Goal: Task Accomplishment & Management: Manage account settings

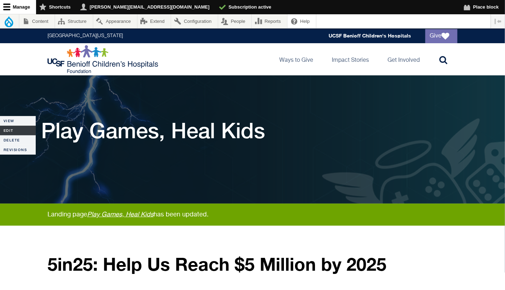
click at [10, 131] on link "Edit" at bounding box center [18, 131] width 36 height 10
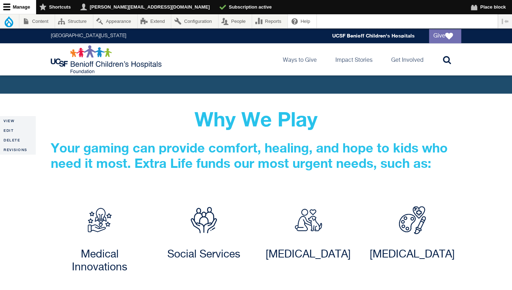
scroll to position [662, 0]
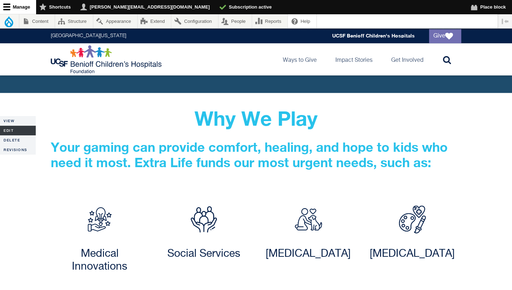
click at [11, 131] on link "Edit" at bounding box center [18, 131] width 36 height 10
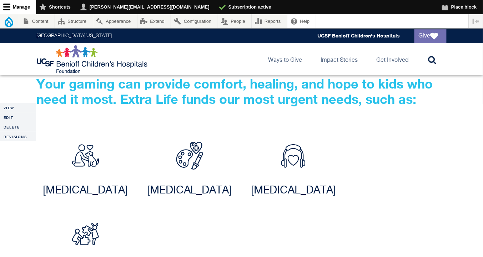
scroll to position [712, 0]
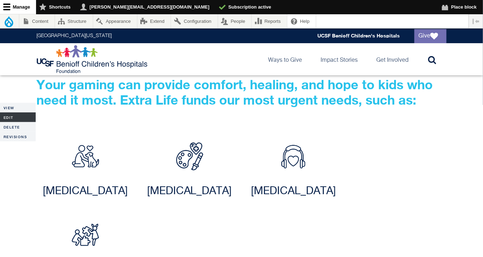
click at [16, 118] on link "Edit" at bounding box center [18, 118] width 36 height 10
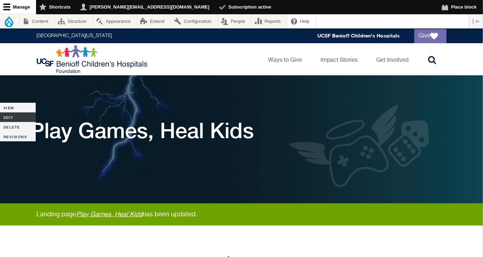
click at [9, 115] on link "Edit" at bounding box center [18, 118] width 36 height 10
click at [20, 116] on link "Edit" at bounding box center [18, 118] width 36 height 10
click at [9, 116] on link "Edit" at bounding box center [18, 118] width 36 height 10
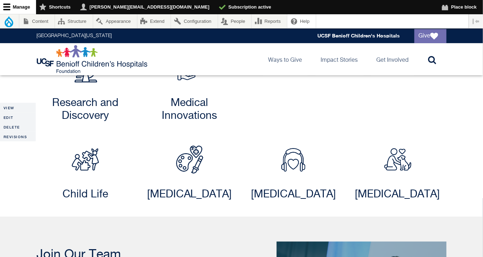
scroll to position [805, 0]
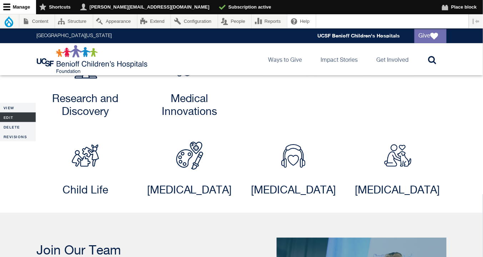
click at [19, 118] on link "Edit" at bounding box center [18, 118] width 36 height 10
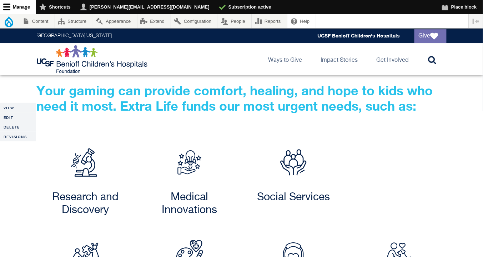
scroll to position [786, 0]
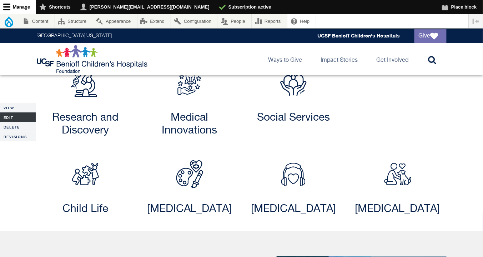
click at [14, 118] on link "Edit" at bounding box center [18, 118] width 36 height 10
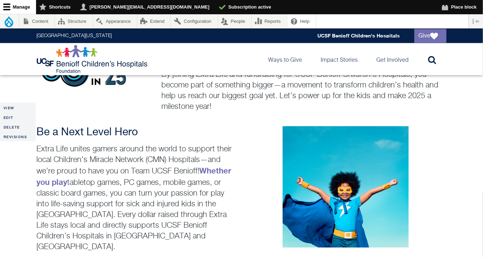
scroll to position [275, 0]
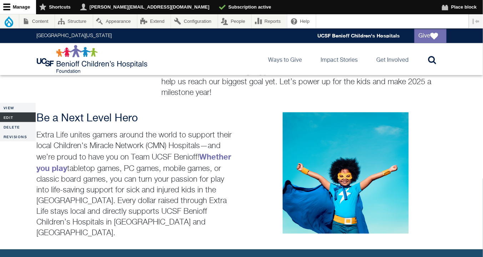
click at [13, 119] on link "Edit" at bounding box center [18, 118] width 36 height 10
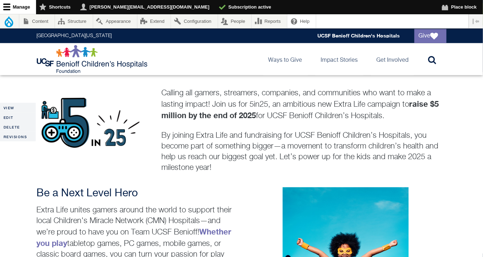
scroll to position [228, 0]
